Goal: Navigation & Orientation: Understand site structure

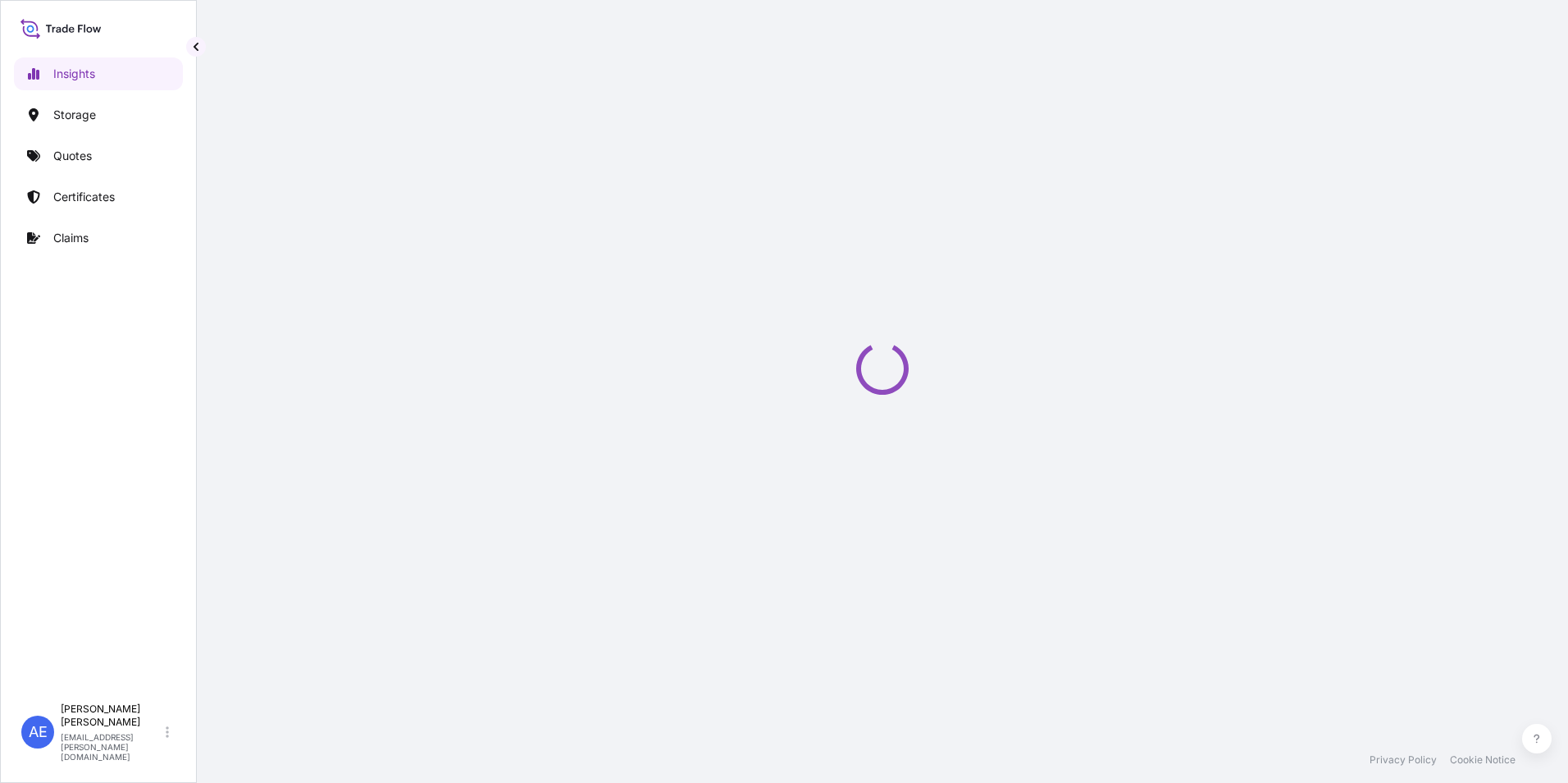
select select "2025"
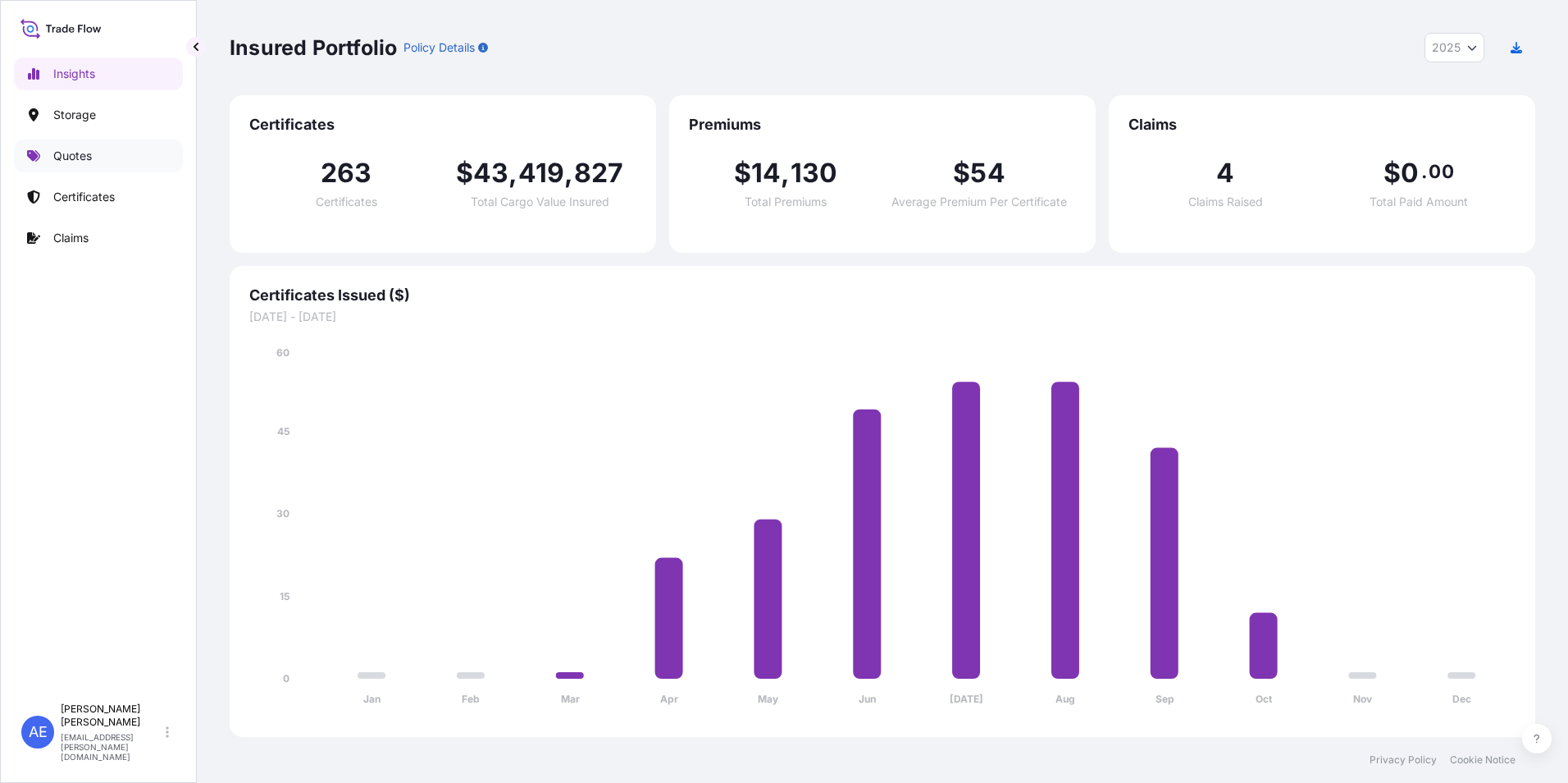
click at [56, 150] on p "Quotes" at bounding box center [73, 155] width 38 height 16
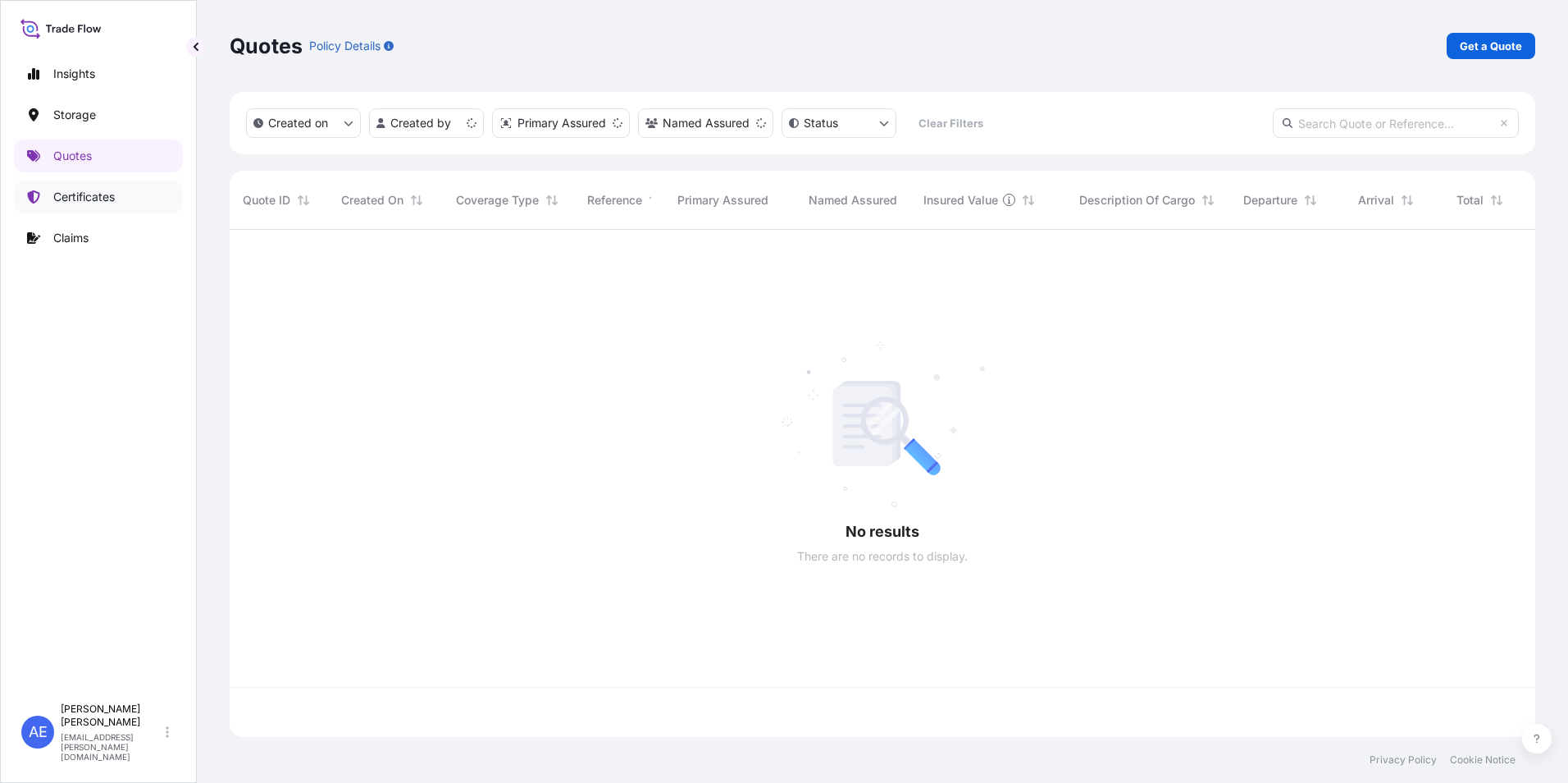
scroll to position [504, 1293]
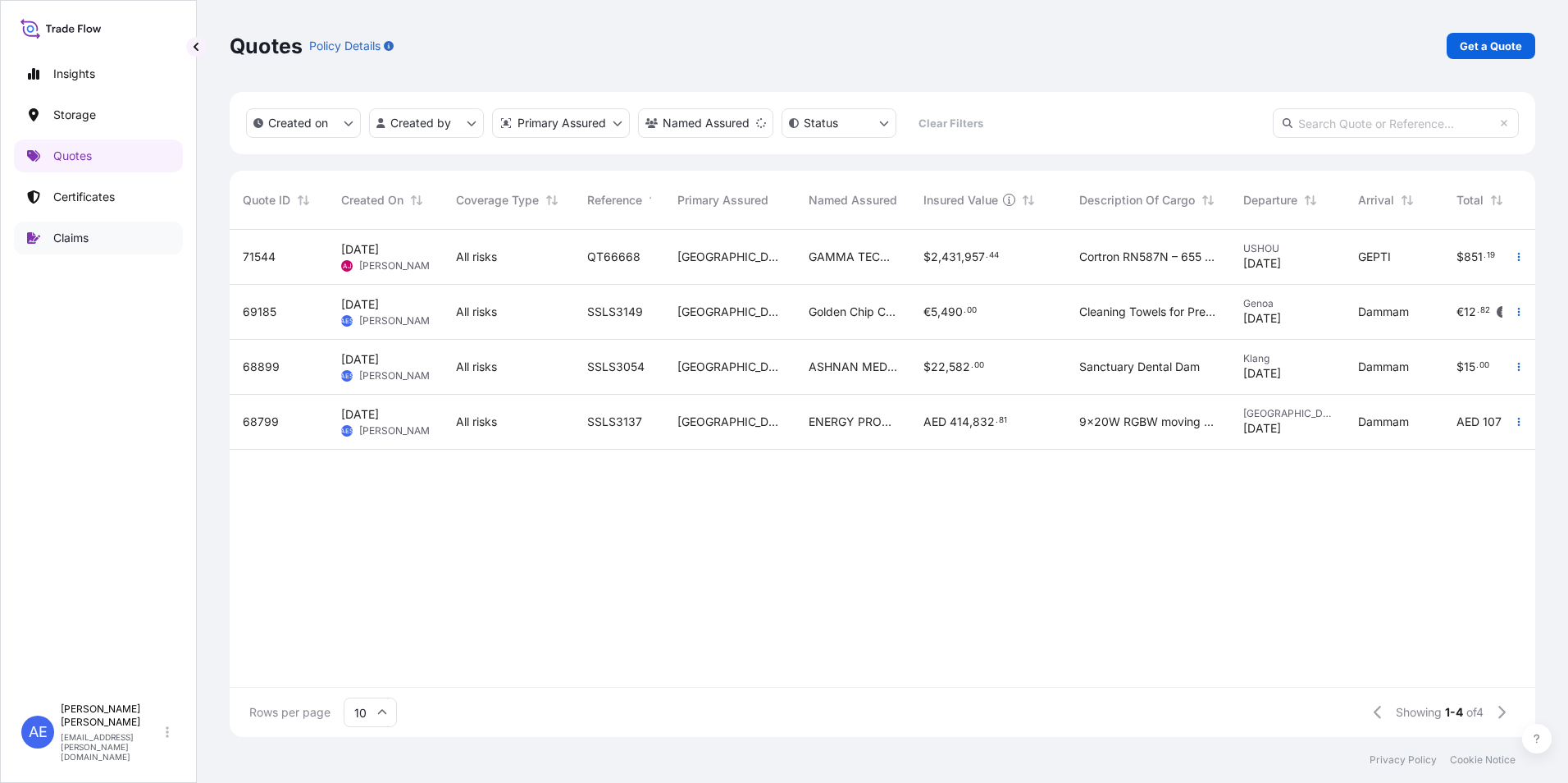
click at [55, 248] on link "Claims" at bounding box center [99, 238] width 169 height 33
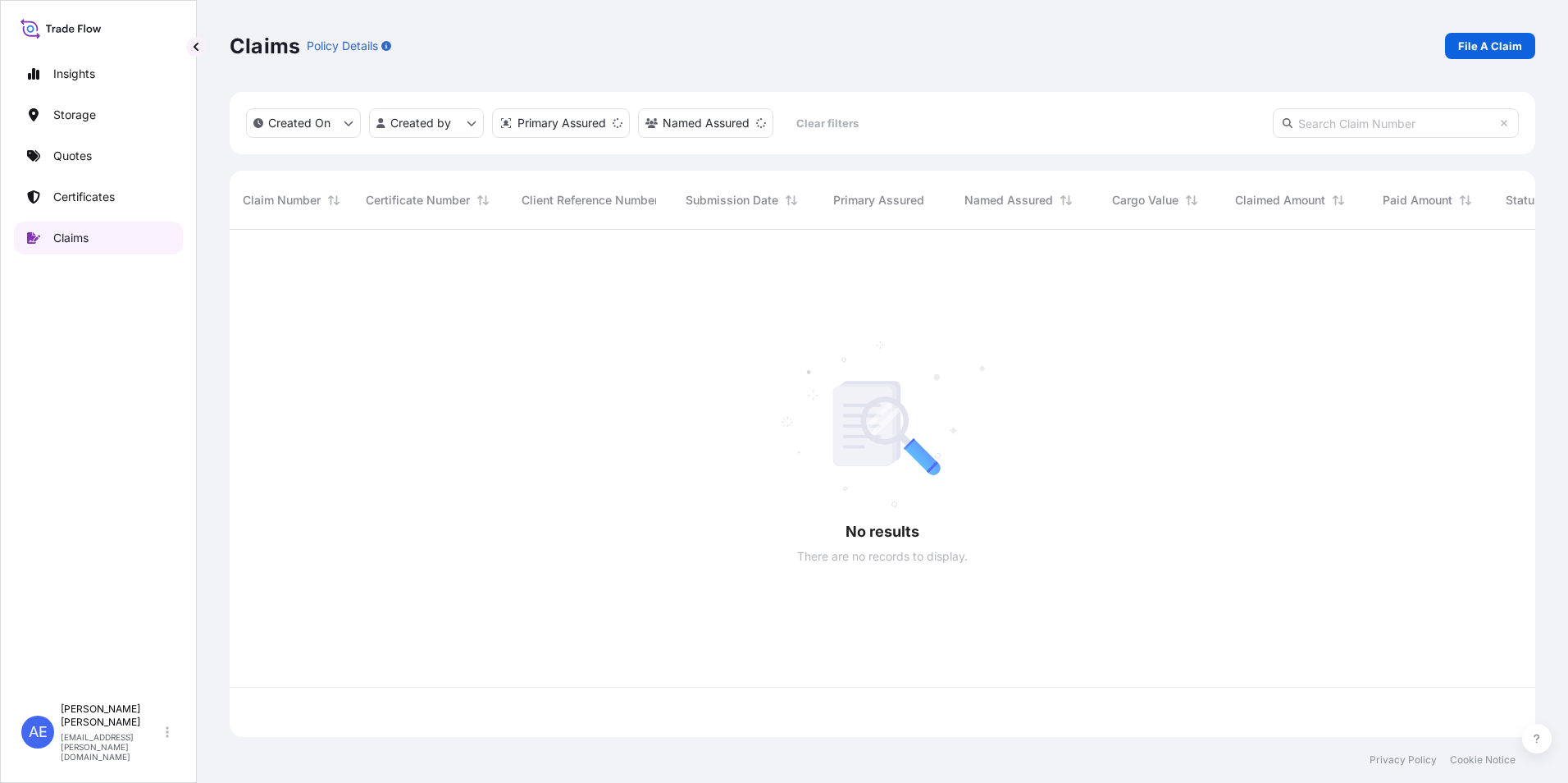
scroll to position [504, 1293]
click at [73, 201] on p "Certificates" at bounding box center [84, 196] width 61 height 16
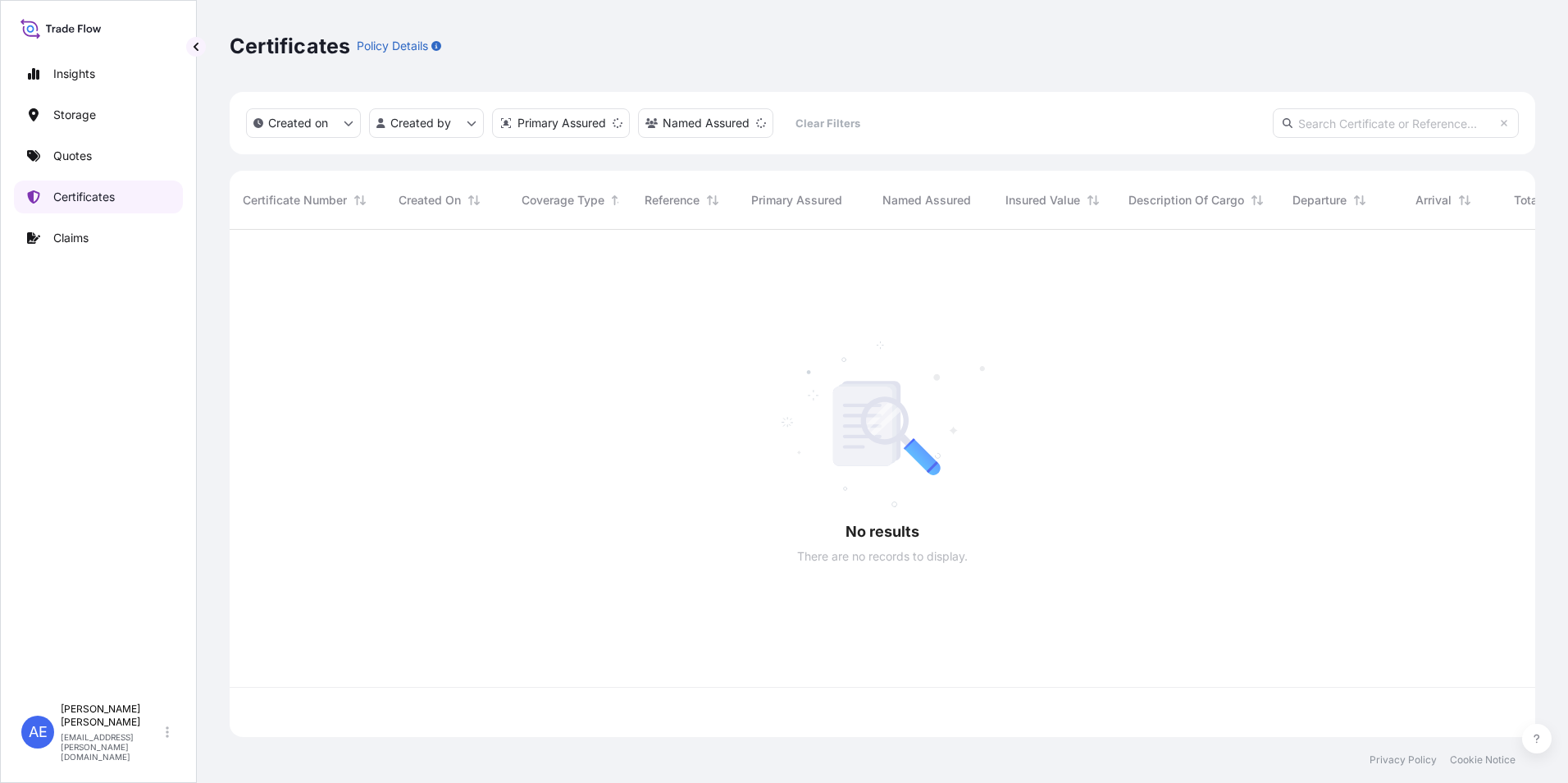
scroll to position [504, 1293]
click at [57, 152] on p "Quotes" at bounding box center [73, 155] width 38 height 16
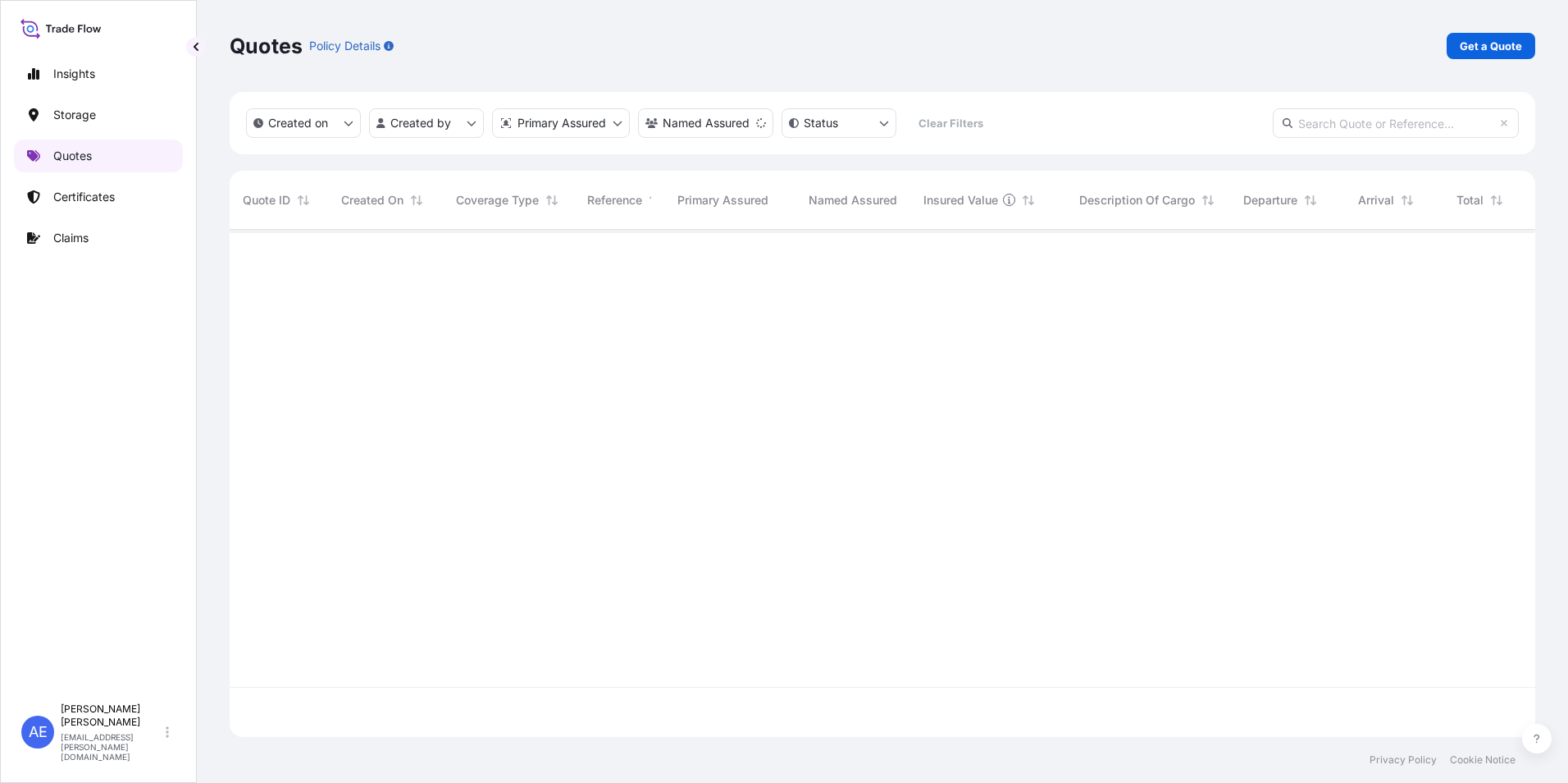
scroll to position [504, 1293]
